Goal: Navigation & Orientation: Find specific page/section

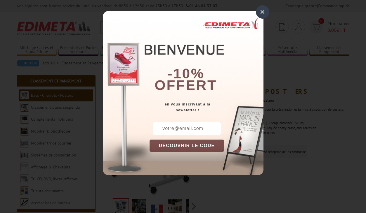
scroll to position [90, 0]
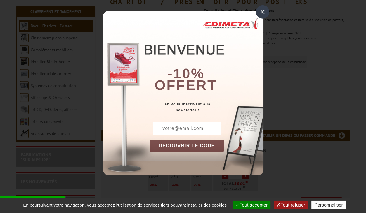
click at [265, 13] on div "×" at bounding box center [262, 11] width 13 height 13
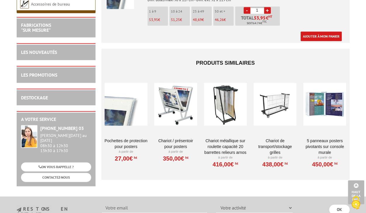
scroll to position [542, 0]
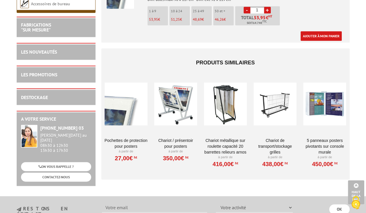
click at [228, 104] on div at bounding box center [225, 104] width 43 height 58
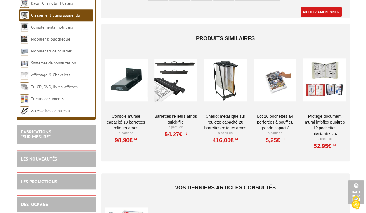
scroll to position [455, 0]
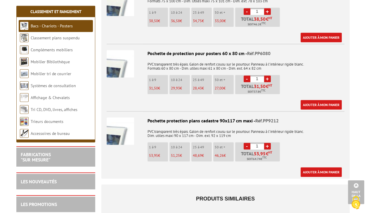
scroll to position [406, 0]
click at [64, 26] on link "Bacs - Chariots - Posters" at bounding box center [52, 25] width 42 height 5
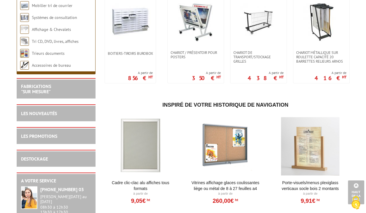
scroll to position [126, 0]
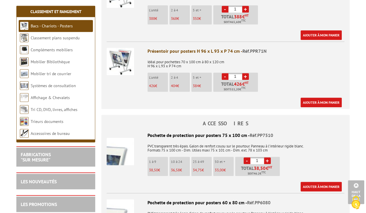
scroll to position [252, 0]
